Goal: Complete application form: Complete application form

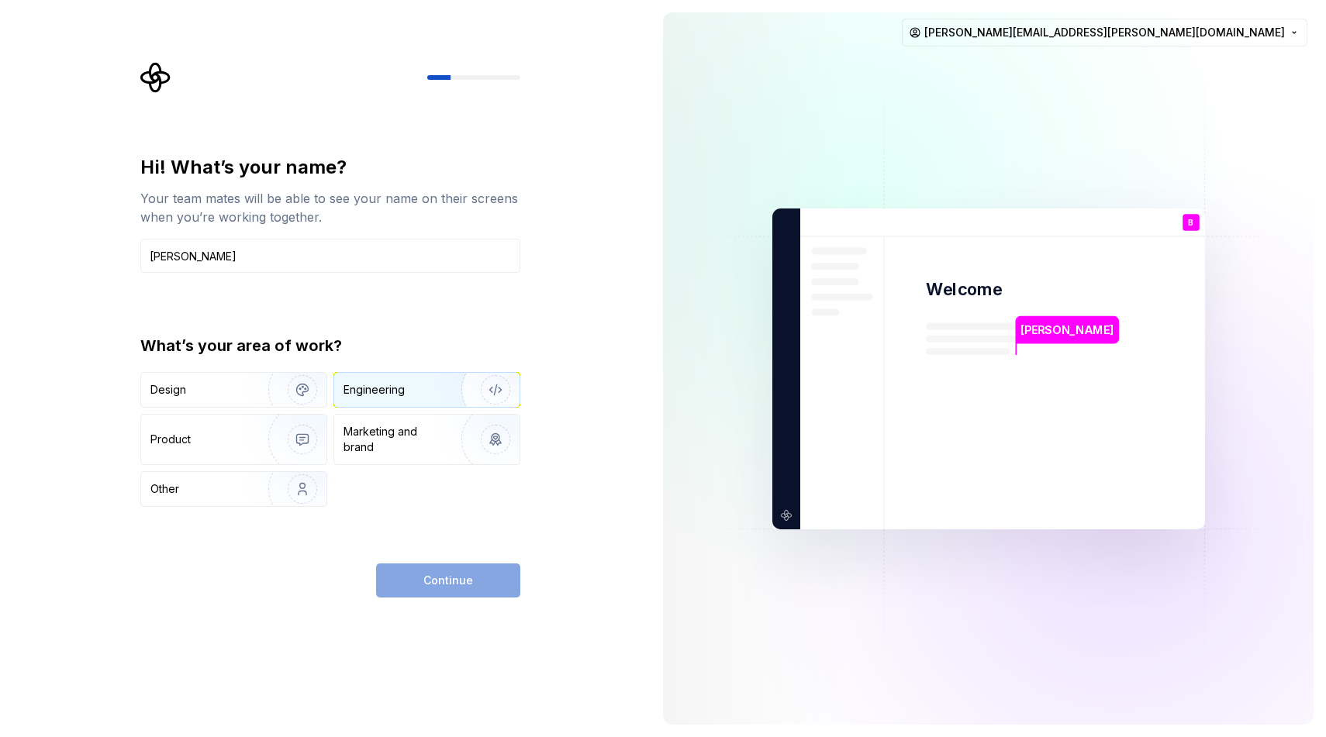
type input "[PERSON_NAME]"
click at [395, 394] on div "Engineering" at bounding box center [373, 390] width 61 height 16
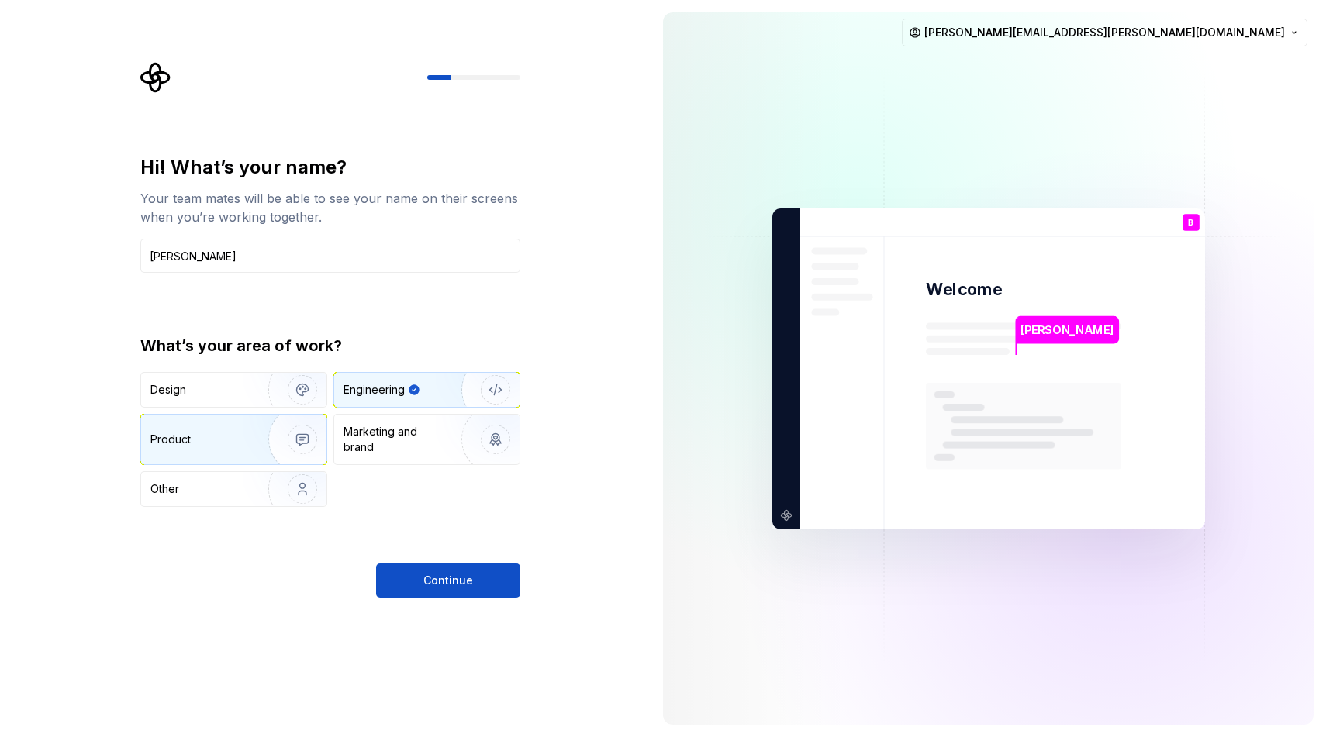
click at [186, 440] on div "Product" at bounding box center [170, 440] width 40 height 16
click at [423, 392] on div "Engineering" at bounding box center [404, 390] width 123 height 16
click at [449, 583] on span "Continue" at bounding box center [448, 581] width 50 height 16
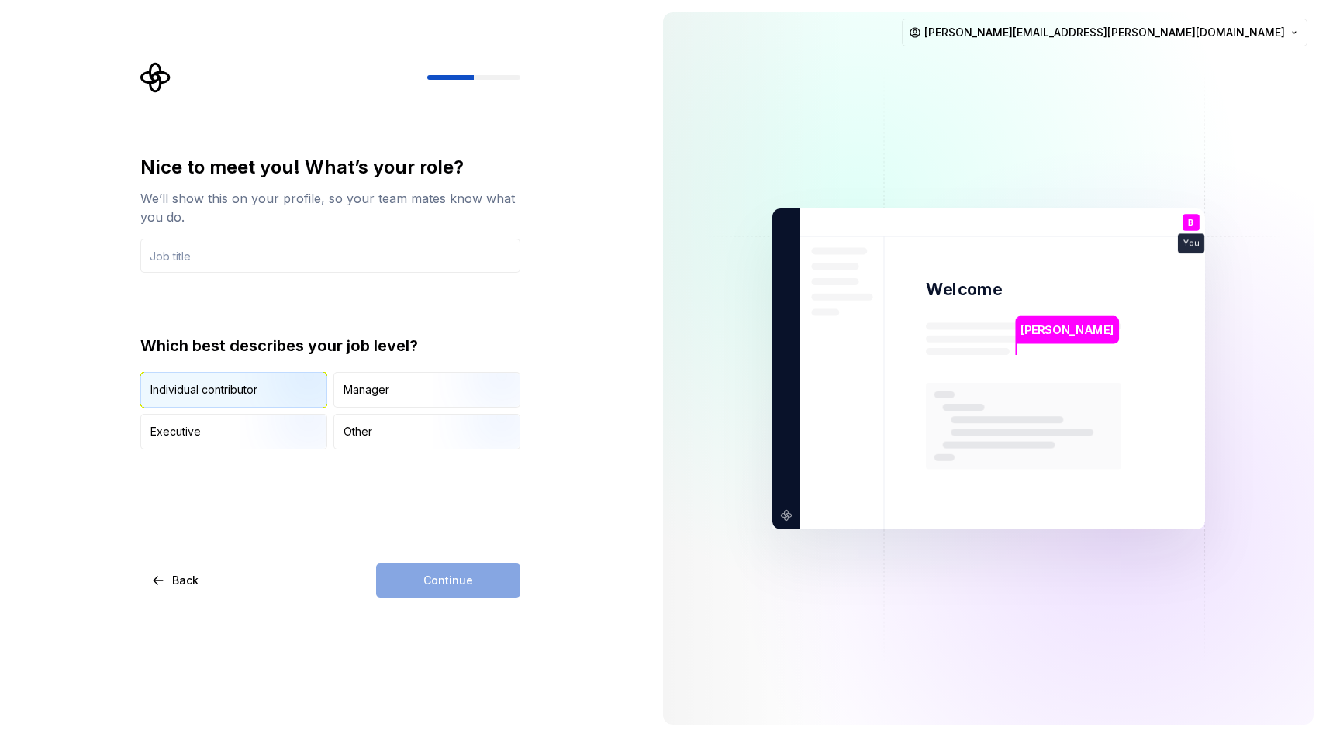
click at [237, 388] on div "Individual contributor" at bounding box center [203, 390] width 107 height 16
click at [230, 431] on div "Executive" at bounding box center [233, 432] width 185 height 34
click at [208, 263] on input "text" at bounding box center [330, 256] width 380 height 34
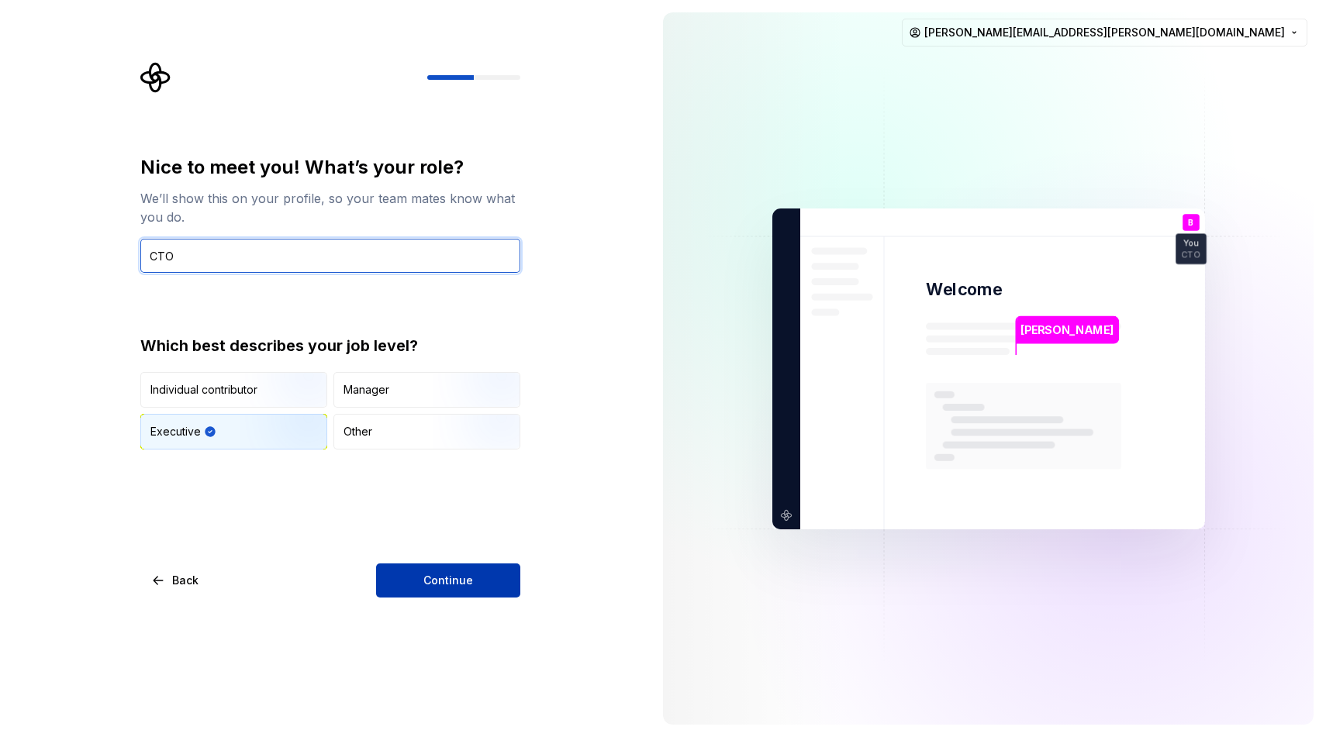
type input "CTO"
click at [461, 588] on span "Continue" at bounding box center [448, 581] width 50 height 16
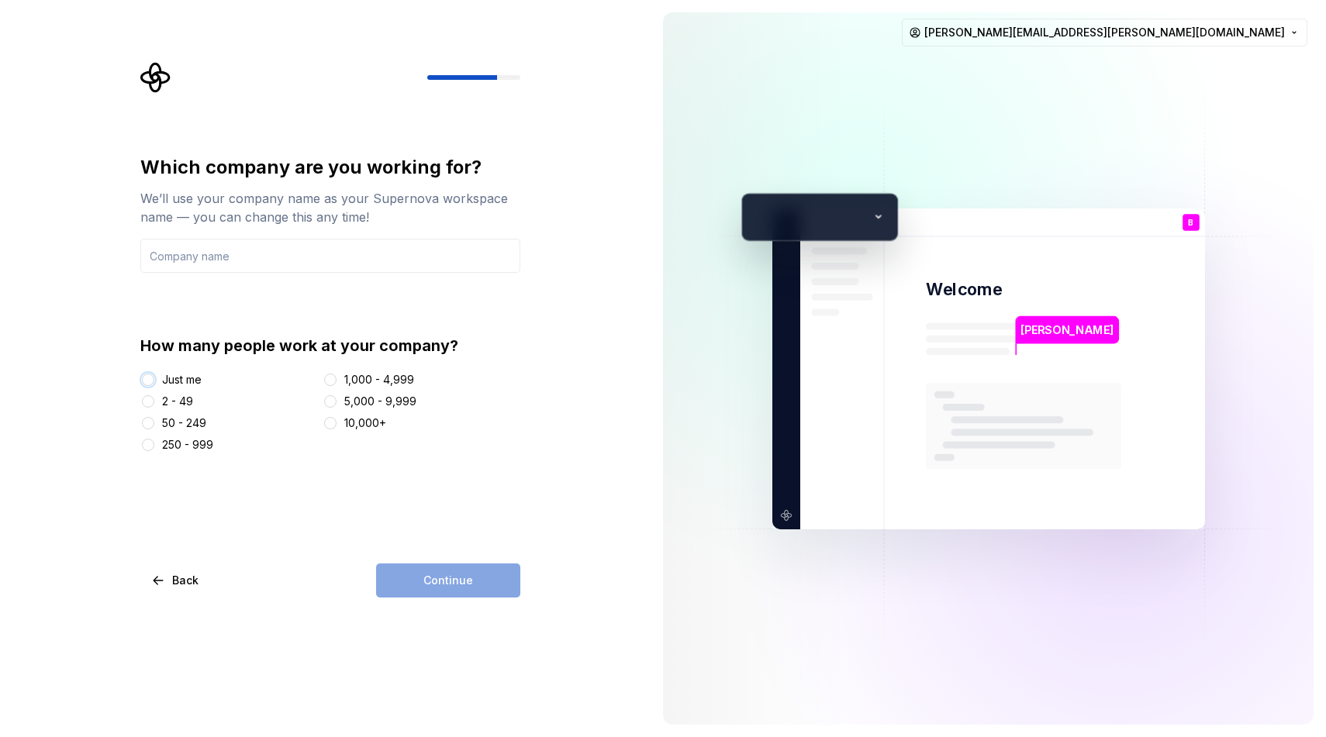
click at [150, 377] on button "Just me" at bounding box center [148, 380] width 12 height 12
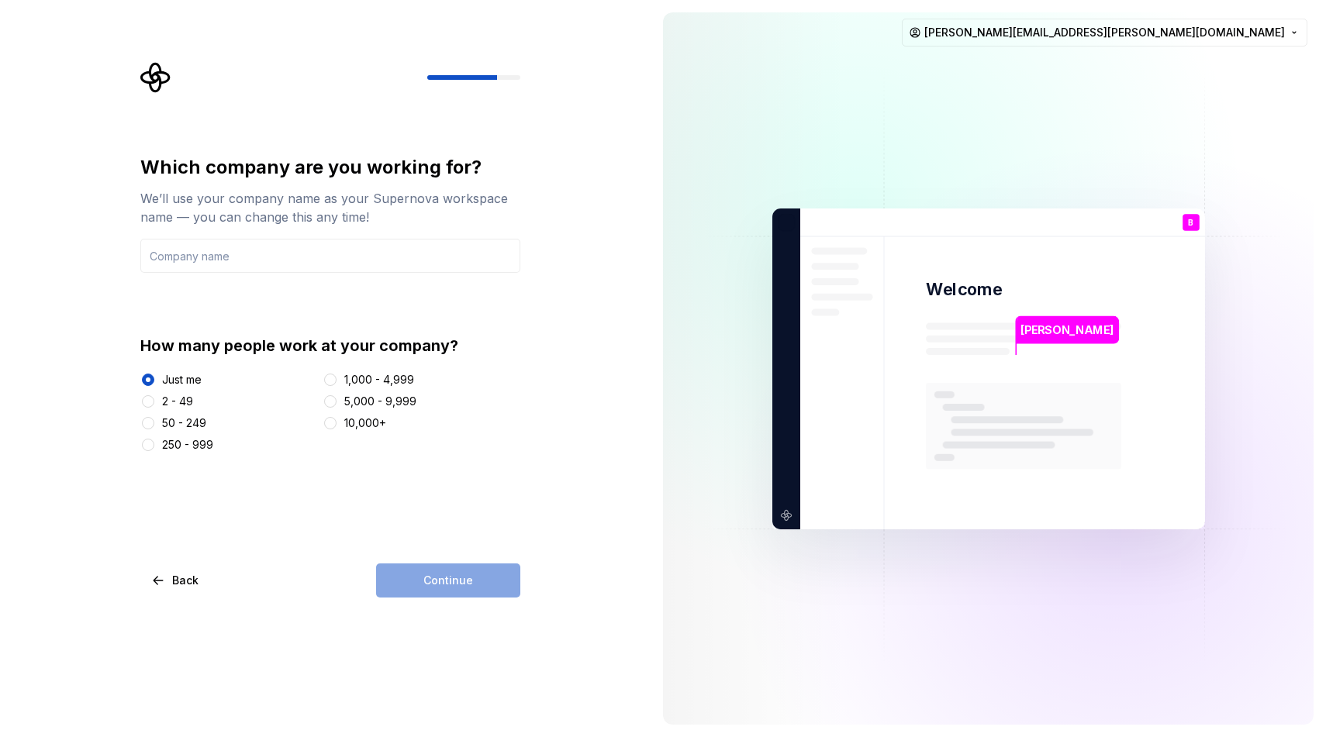
click at [485, 591] on div "Continue" at bounding box center [448, 581] width 144 height 34
click at [216, 273] on div "Which company are you working for? We’ll use your company name as your Supernov…" at bounding box center [330, 304] width 380 height 298
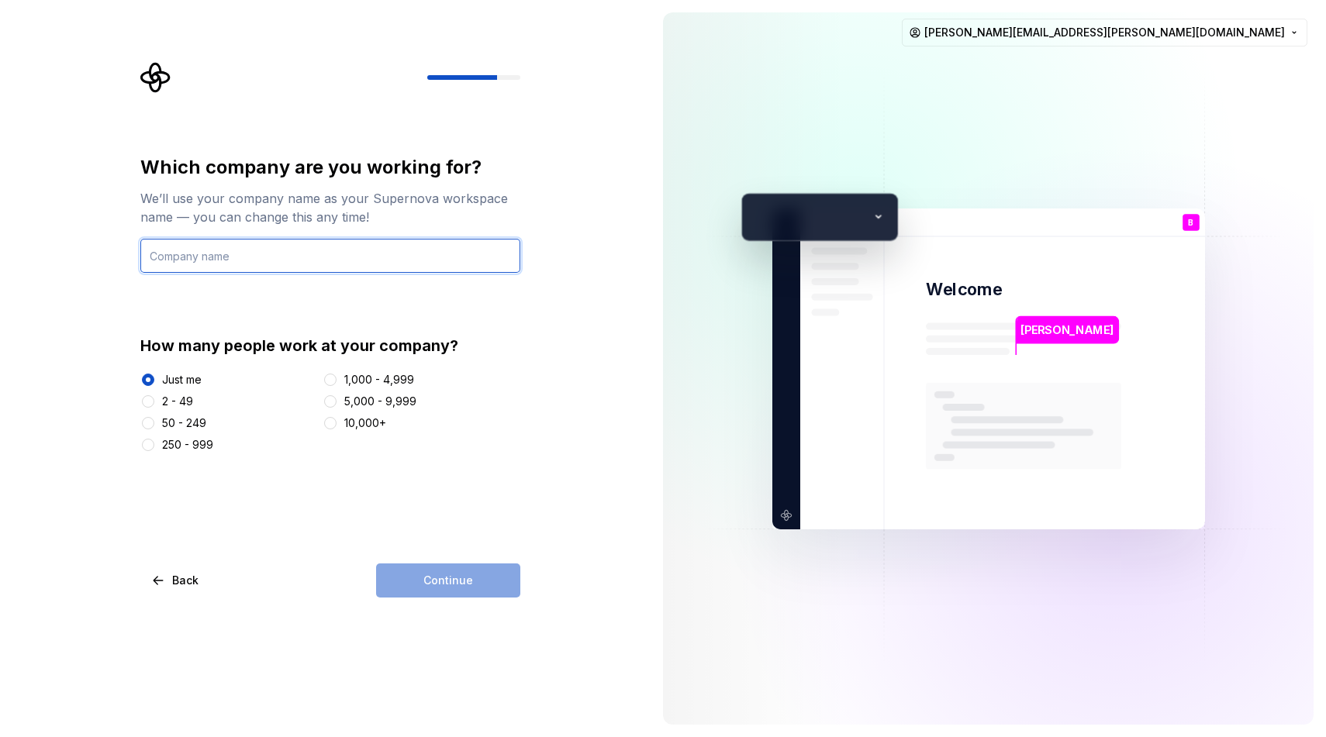
click at [217, 268] on input "text" at bounding box center [330, 256] width 380 height 34
type input "Lemontiger"
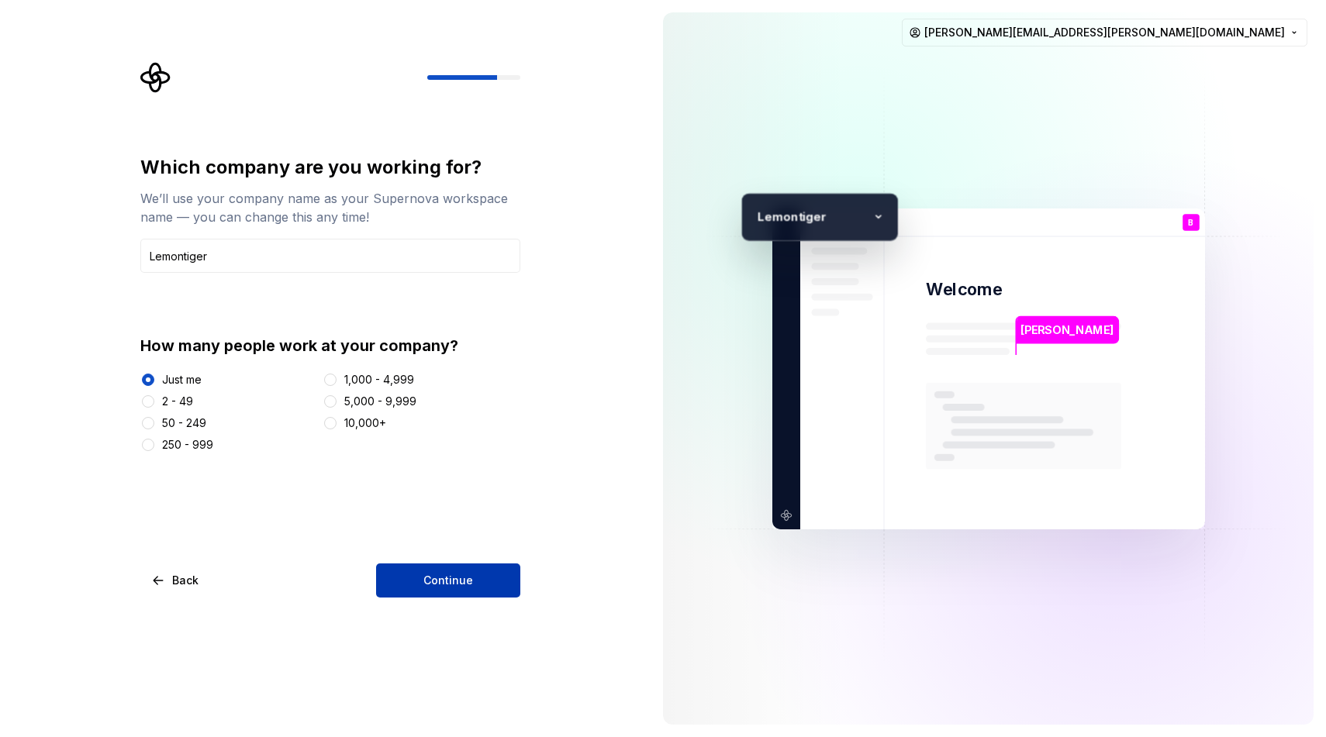
click at [464, 574] on span "Continue" at bounding box center [448, 581] width 50 height 16
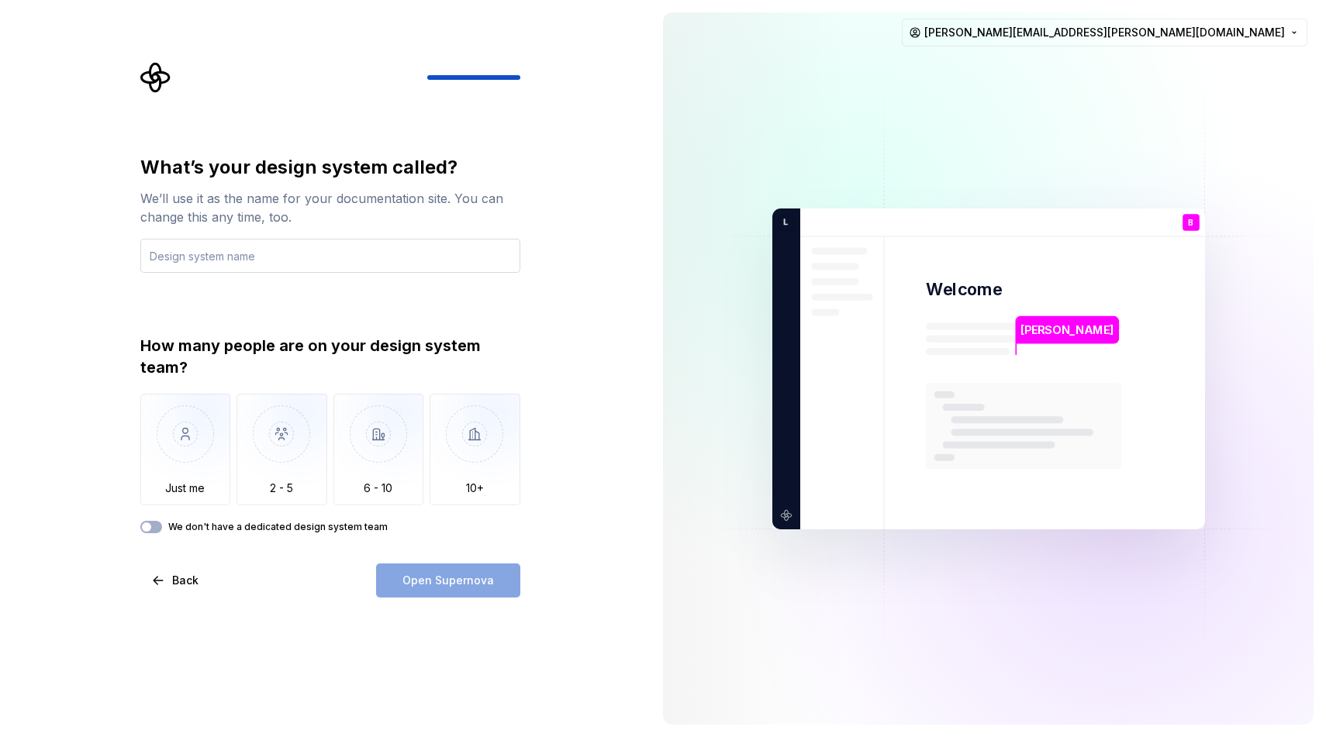
click at [247, 242] on input "text" at bounding box center [330, 256] width 380 height 34
click at [201, 448] on img "button" at bounding box center [185, 446] width 91 height 104
click at [216, 525] on label "We don't have a dedicated design system team" at bounding box center [277, 527] width 219 height 12
click at [162, 525] on button "We don't have a dedicated design system team" at bounding box center [151, 527] width 22 height 12
click at [283, 264] on input "text" at bounding box center [330, 256] width 380 height 34
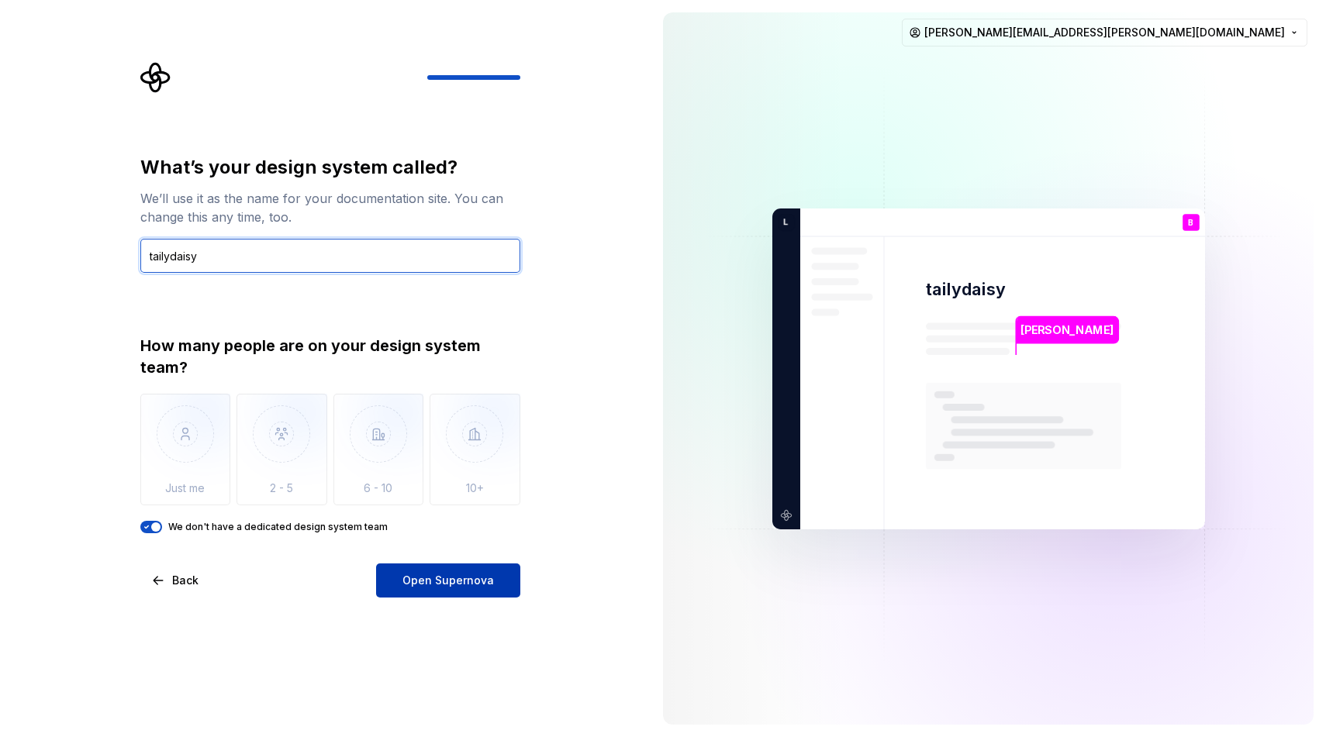
type input "tailydaisy"
click at [452, 578] on span "Open Supernova" at bounding box center [447, 581] width 91 height 16
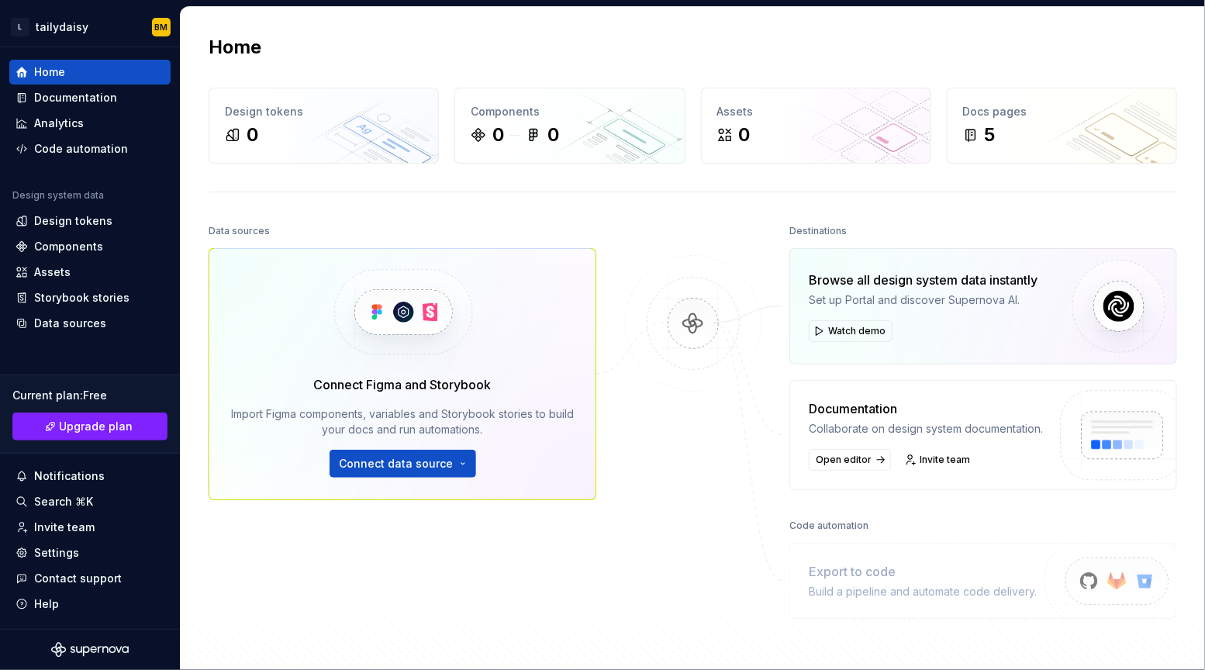
click at [790, 20] on div "Home Design tokens 0 Components 0 0 Assets 0 Docs pages 5 Data sources Connect …" at bounding box center [693, 359] width 1024 height 705
